Goal: Information Seeking & Learning: Learn about a topic

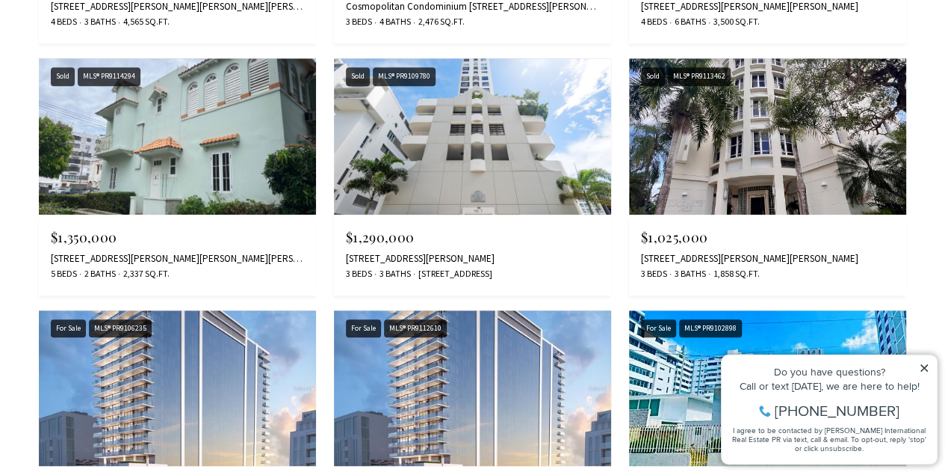
scroll to position [3473, 0]
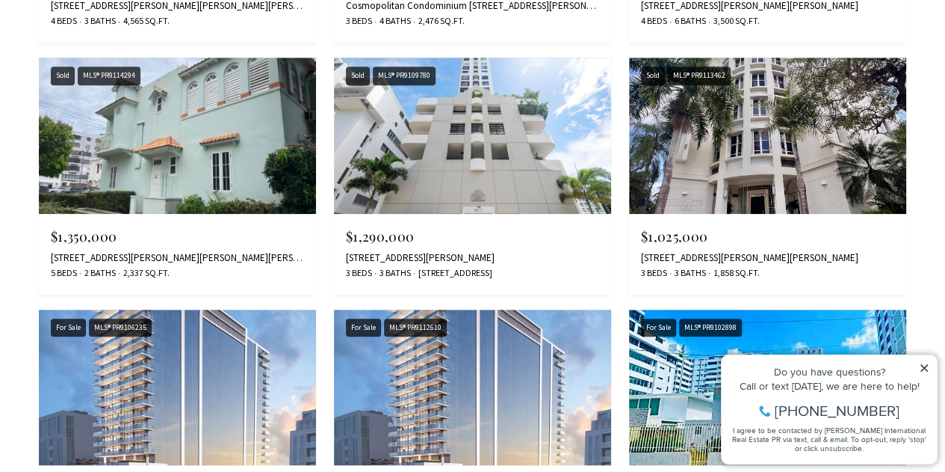
click at [147, 153] on img at bounding box center [177, 136] width 277 height 156
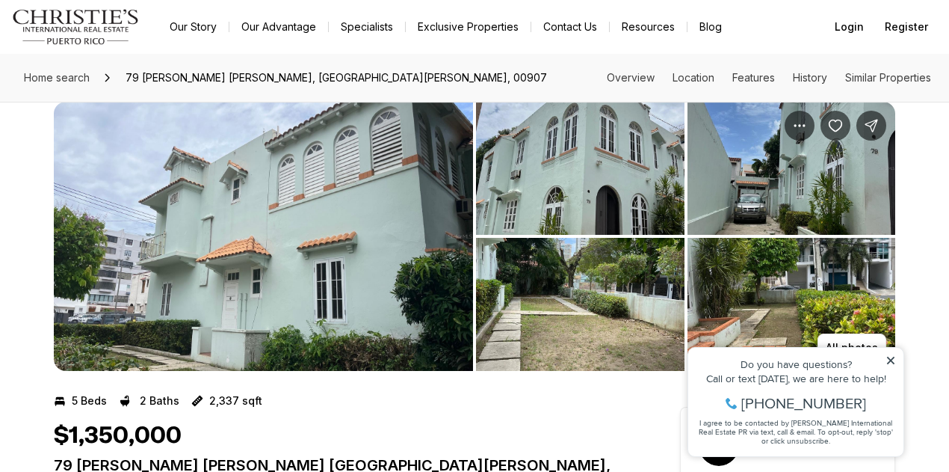
scroll to position [22, 0]
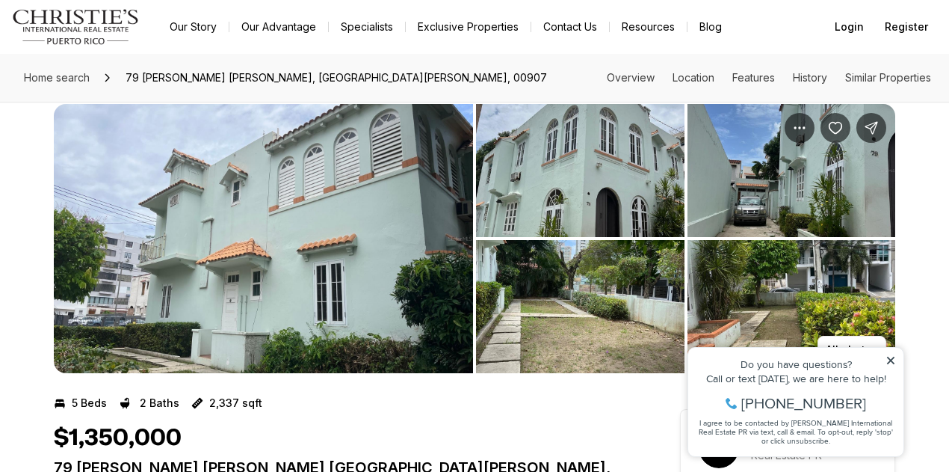
click at [350, 226] on img "View image gallery" at bounding box center [263, 238] width 419 height 269
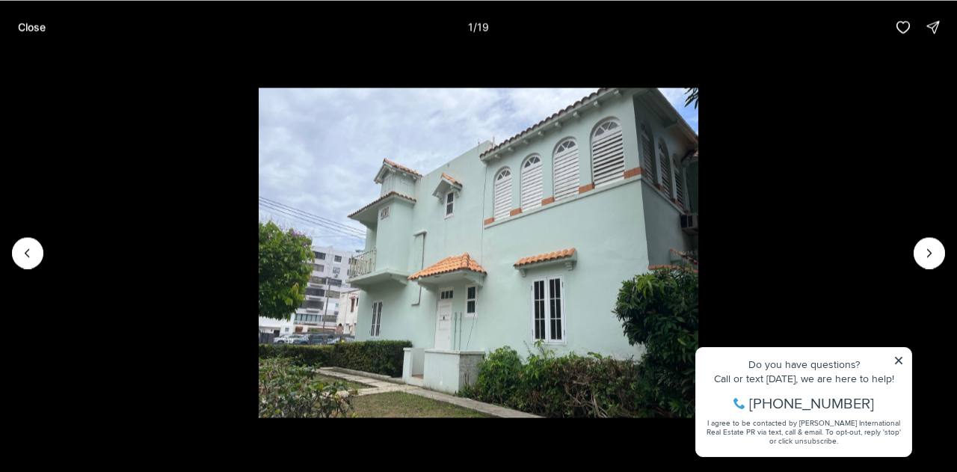
click at [897, 361] on li "1 of 19" at bounding box center [478, 252] width 957 height 397
click at [900, 359] on li "1 of 19" at bounding box center [478, 252] width 957 height 397
click at [924, 252] on icon "Next slide" at bounding box center [928, 252] width 15 height 15
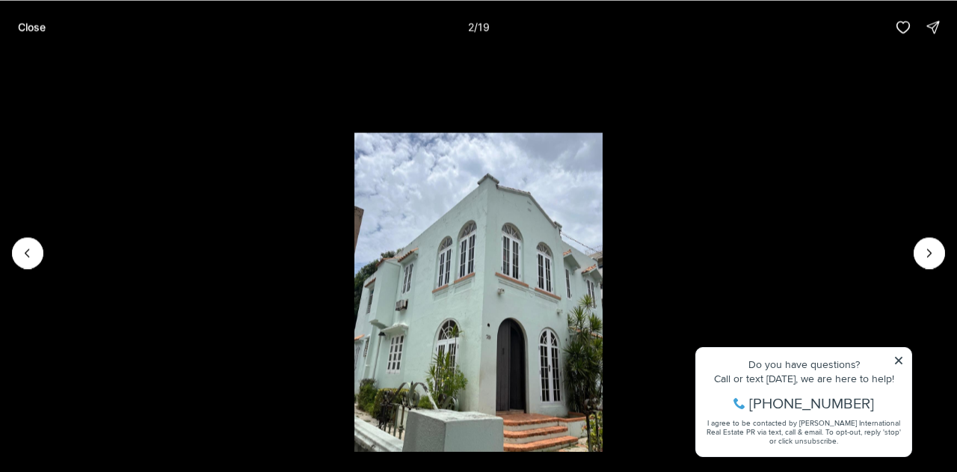
click at [924, 252] on icon "Next slide" at bounding box center [928, 252] width 15 height 15
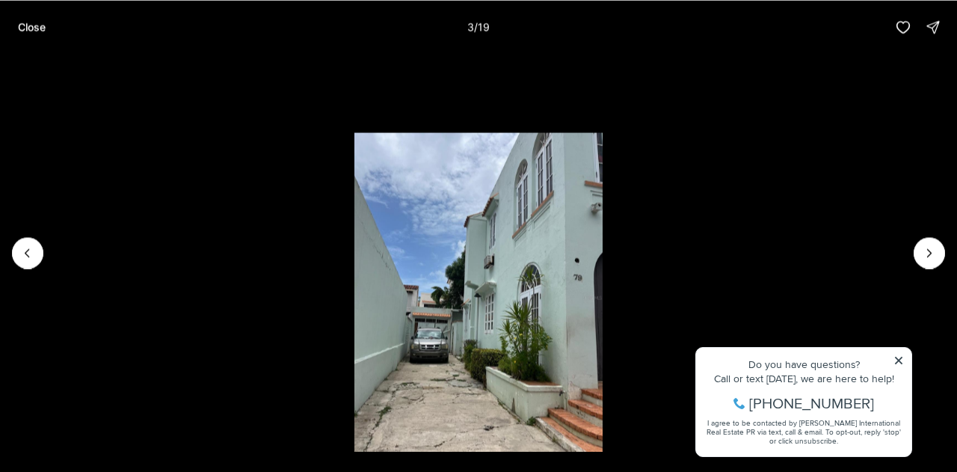
click at [896, 359] on li "3 of 19" at bounding box center [478, 252] width 957 height 397
click at [927, 250] on icon "Next slide" at bounding box center [928, 252] width 15 height 15
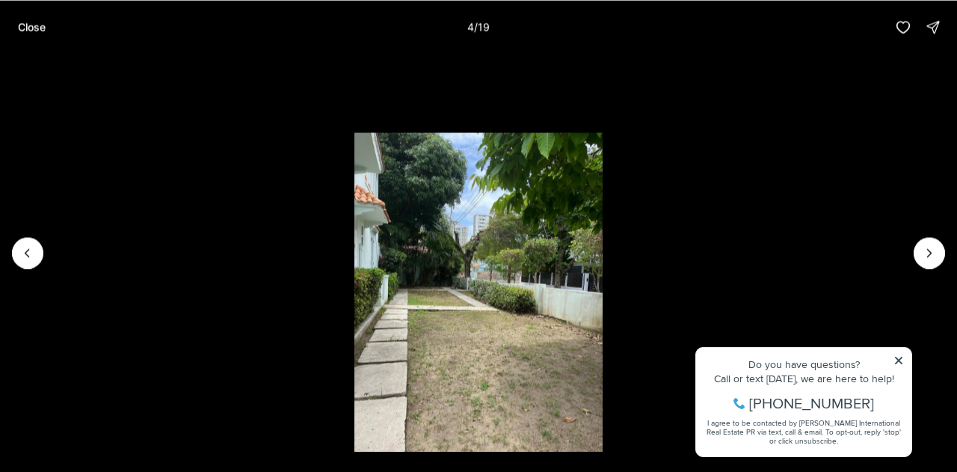
click at [927, 250] on icon "Next slide" at bounding box center [928, 252] width 15 height 15
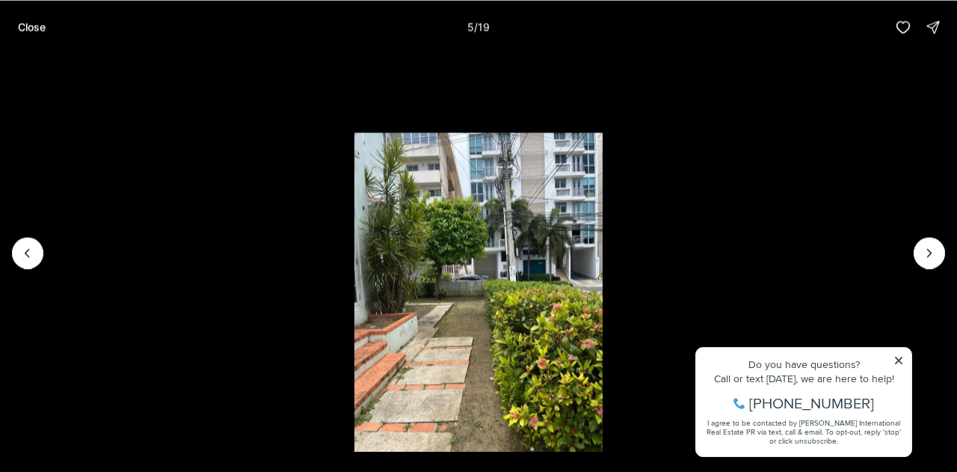
click at [927, 250] on icon "Next slide" at bounding box center [928, 252] width 15 height 15
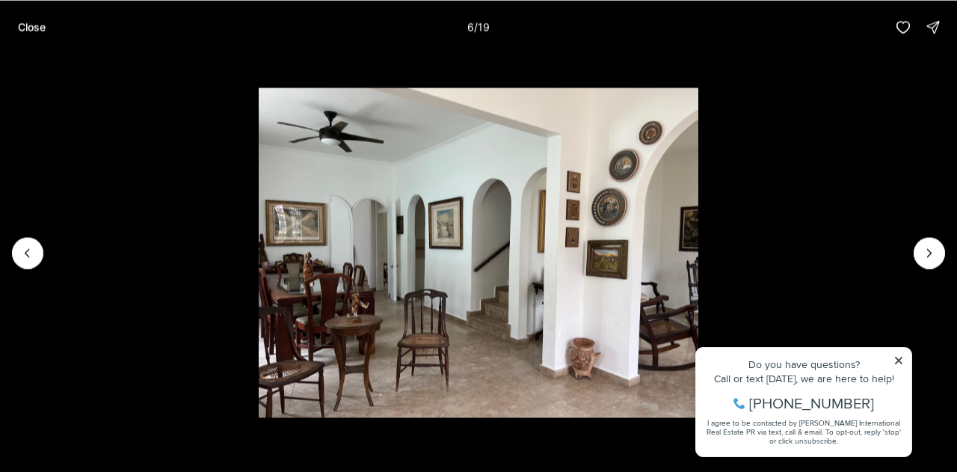
click at [927, 250] on icon "Next slide" at bounding box center [928, 252] width 15 height 15
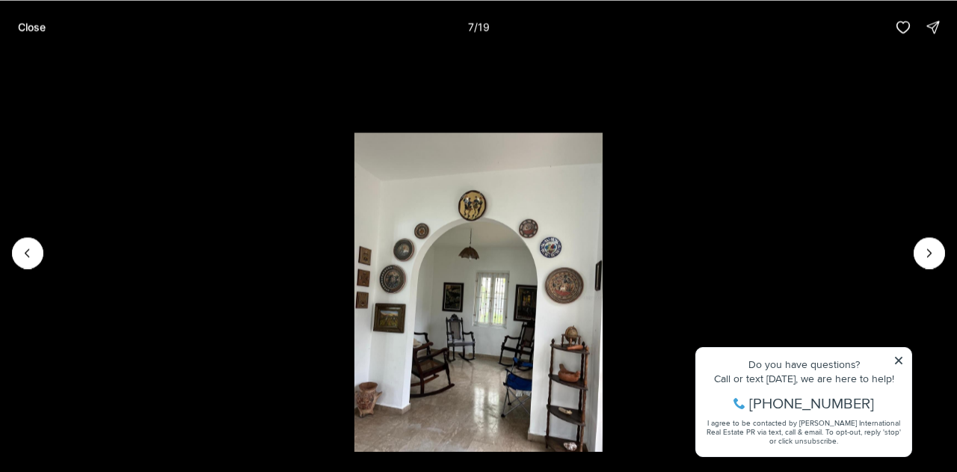
click at [927, 250] on icon "Next slide" at bounding box center [928, 252] width 15 height 15
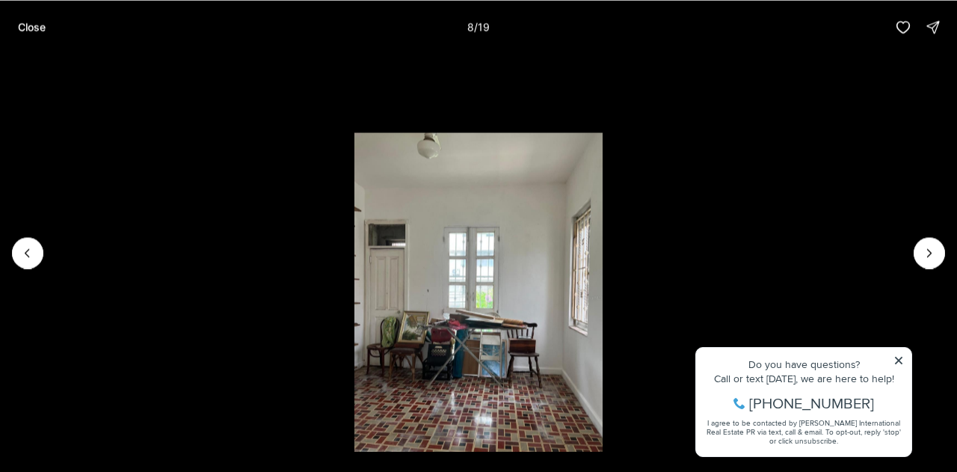
click at [927, 250] on icon "Next slide" at bounding box center [928, 252] width 15 height 15
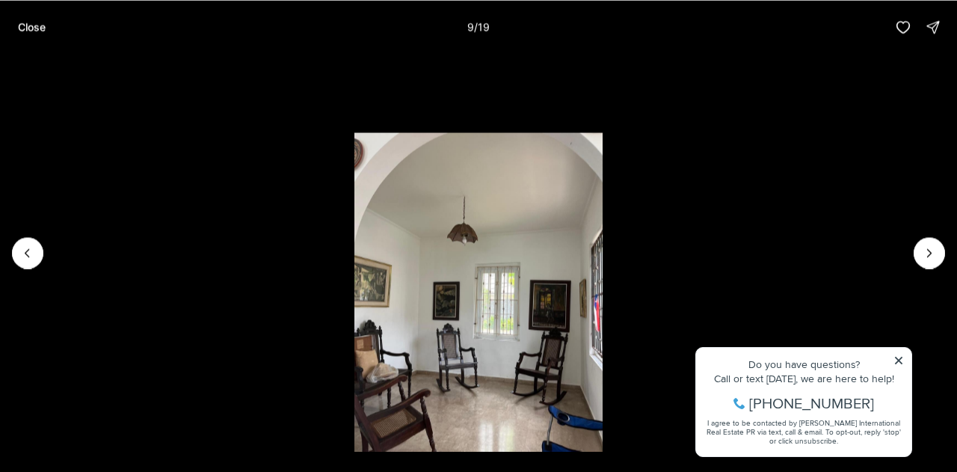
click at [927, 250] on icon "Next slide" at bounding box center [928, 252] width 15 height 15
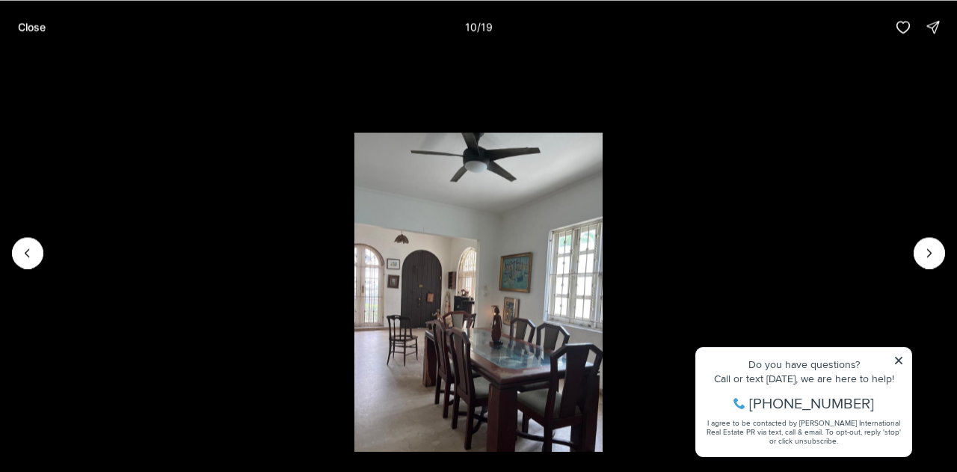
click at [927, 250] on icon "Next slide" at bounding box center [928, 252] width 15 height 15
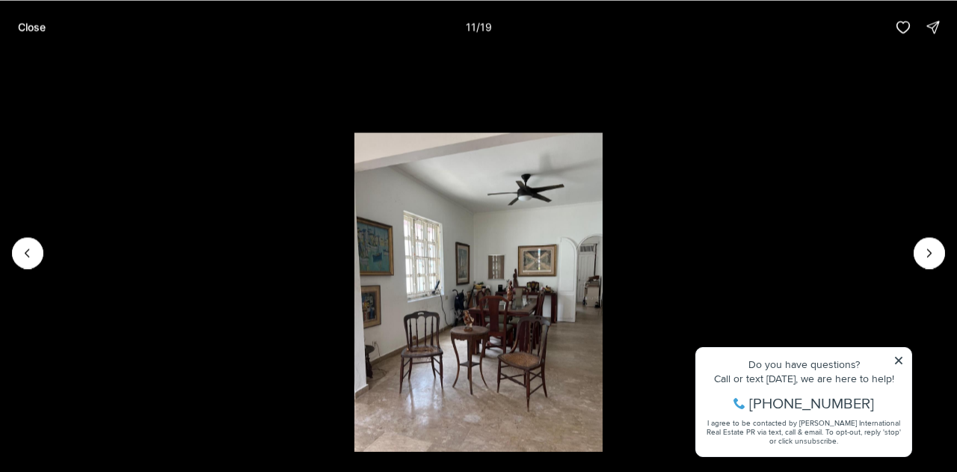
click at [927, 250] on icon "Next slide" at bounding box center [928, 252] width 15 height 15
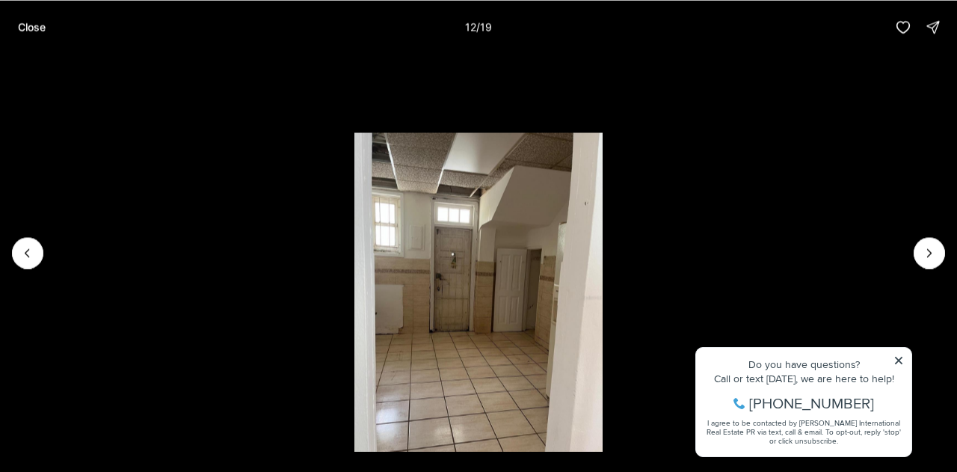
click at [927, 250] on icon "Next slide" at bounding box center [928, 252] width 15 height 15
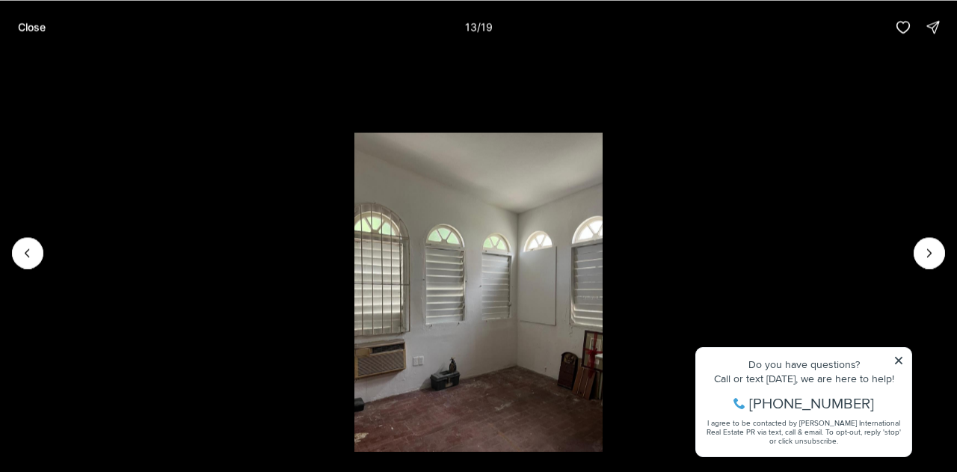
click at [927, 250] on icon "Next slide" at bounding box center [928, 252] width 15 height 15
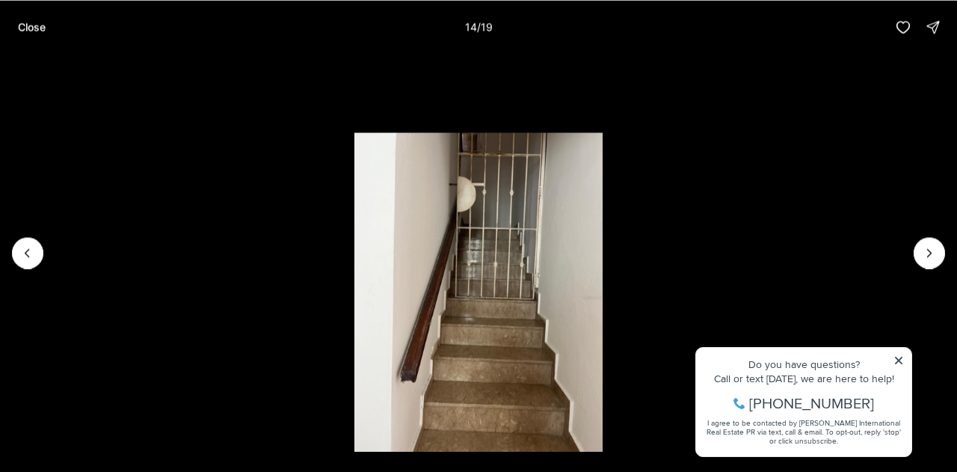
click at [927, 250] on icon "Next slide" at bounding box center [928, 252] width 15 height 15
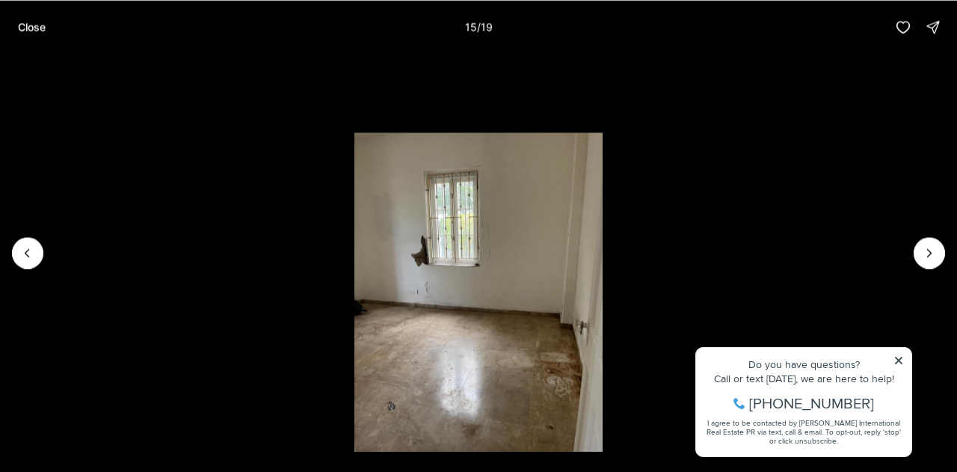
click at [927, 250] on icon "Next slide" at bounding box center [928, 252] width 15 height 15
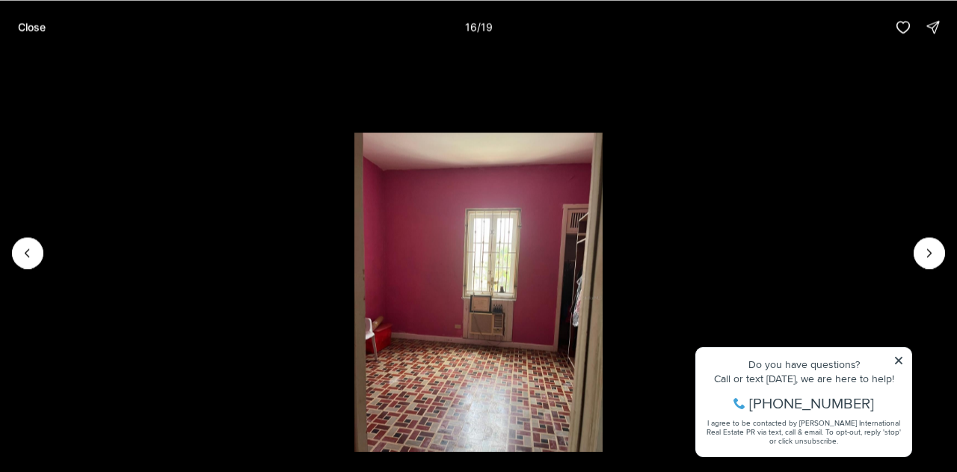
click at [927, 250] on icon "Next slide" at bounding box center [928, 252] width 15 height 15
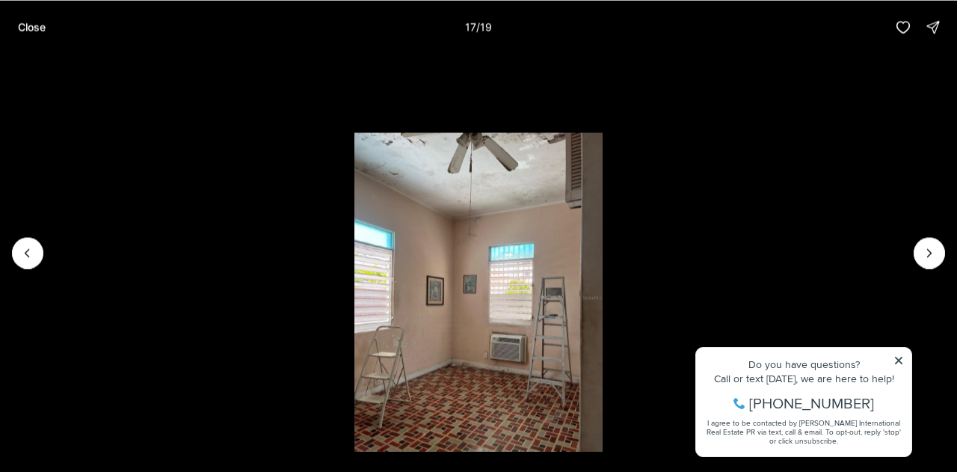
click at [927, 250] on icon "Next slide" at bounding box center [928, 252] width 15 height 15
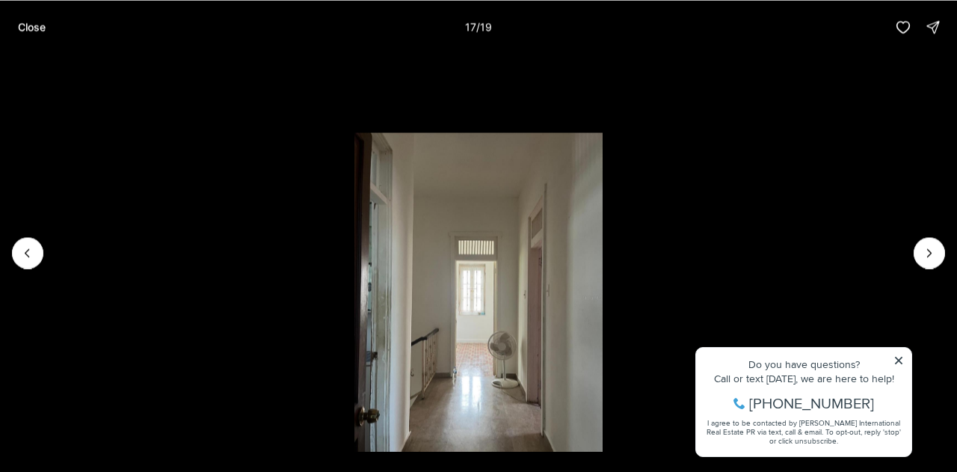
click at [927, 250] on icon "Next slide" at bounding box center [928, 252] width 15 height 15
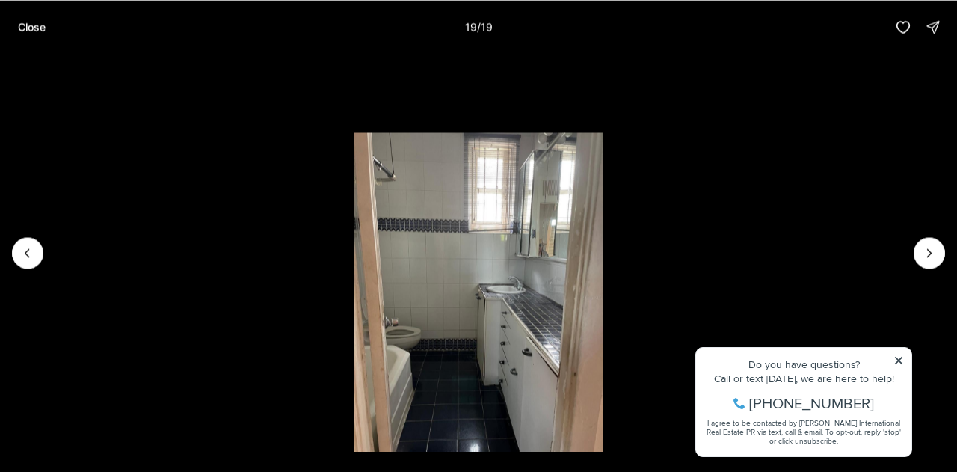
click at [39, 28] on p "Close" at bounding box center [32, 27] width 28 height 12
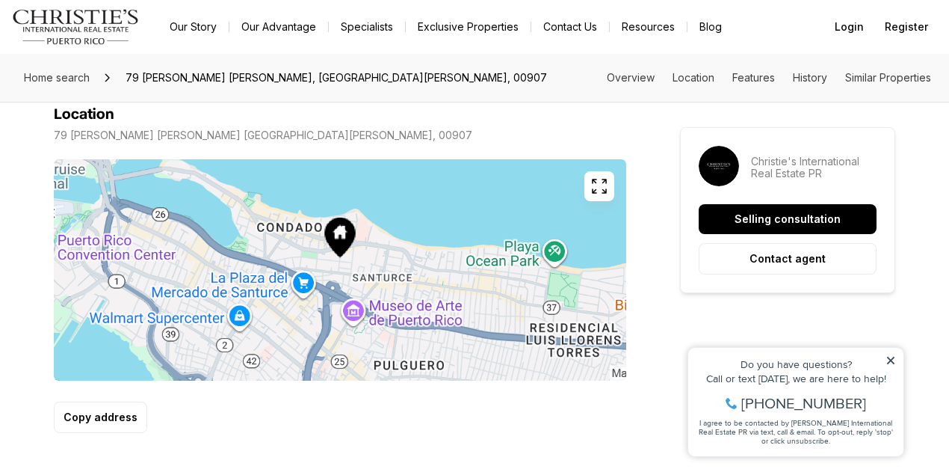
scroll to position [865, 0]
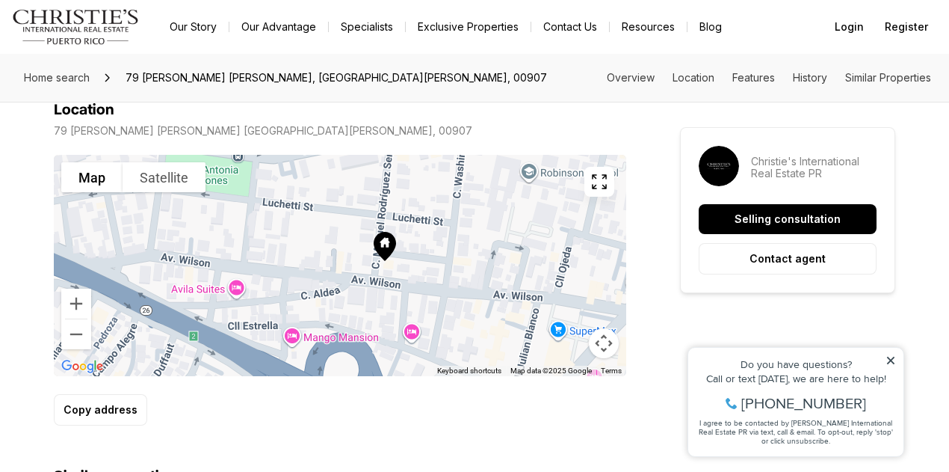
drag, startPoint x: 377, startPoint y: 257, endPoint x: 352, endPoint y: 285, distance: 37.0
click at [352, 285] on div at bounding box center [340, 265] width 572 height 221
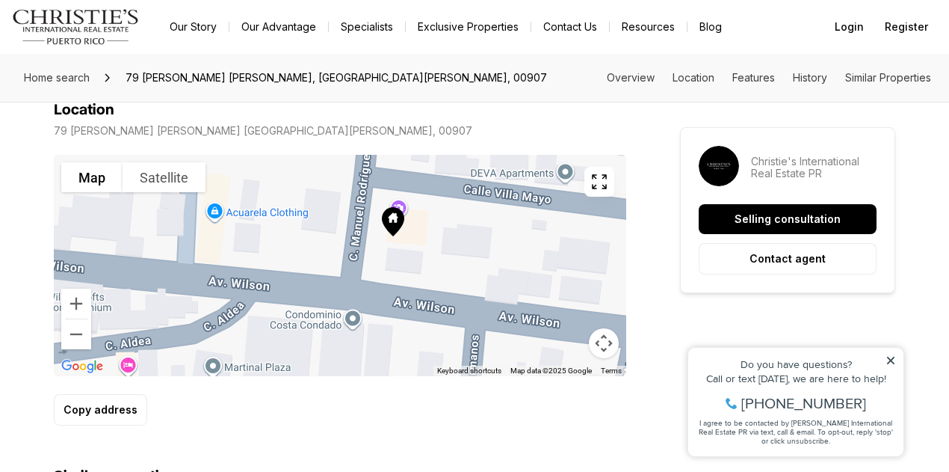
drag, startPoint x: 332, startPoint y: 306, endPoint x: 329, endPoint y: 226, distance: 80.0
click at [329, 226] on div at bounding box center [340, 265] width 572 height 221
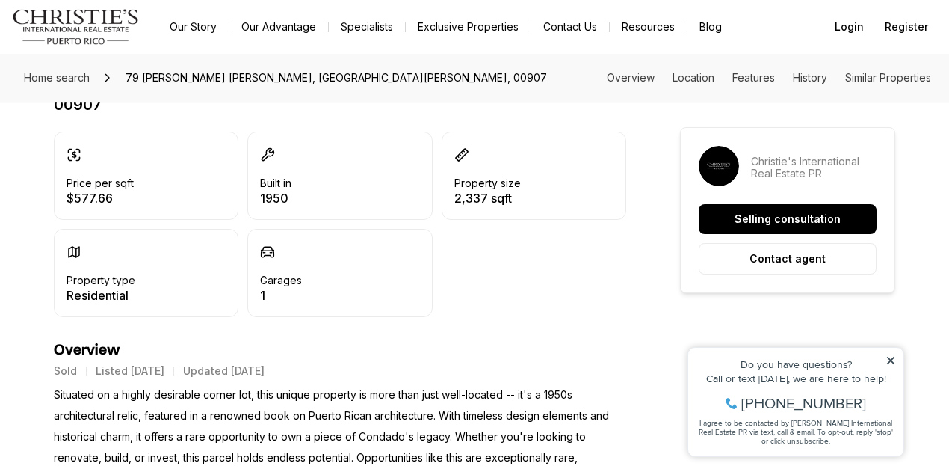
scroll to position [0, 0]
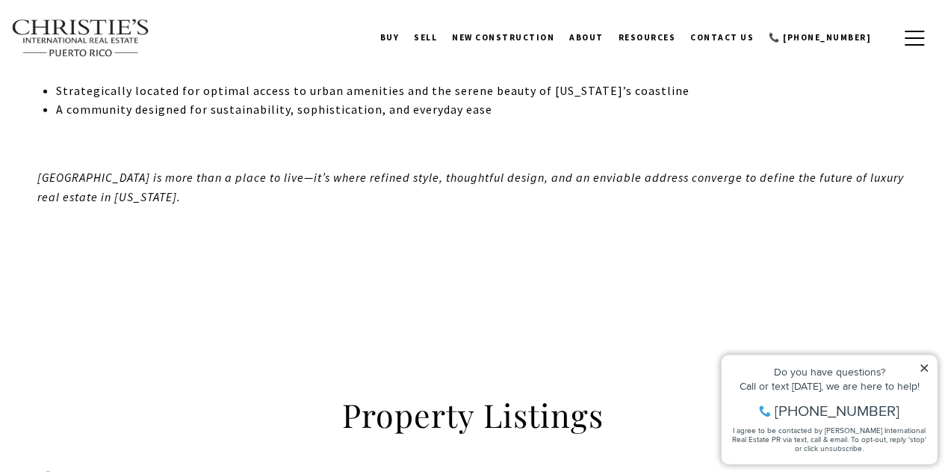
scroll to position [2327, 0]
